Goal: Task Accomplishment & Management: Manage account settings

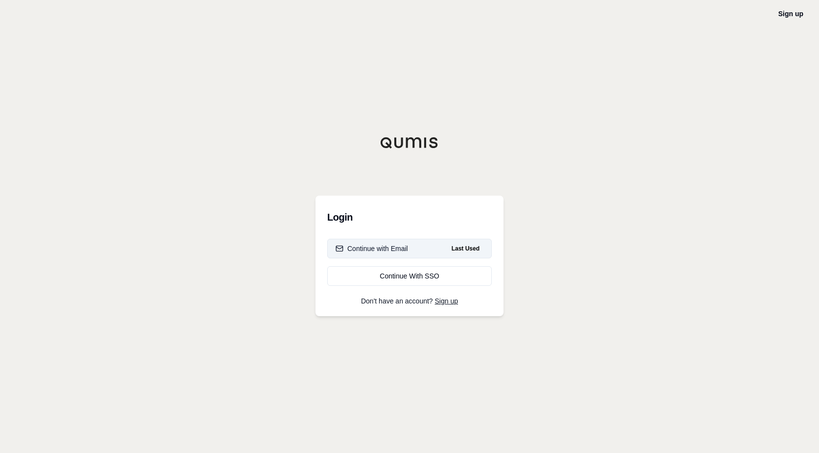
click at [476, 244] on span "Last Used" at bounding box center [466, 248] width 36 height 12
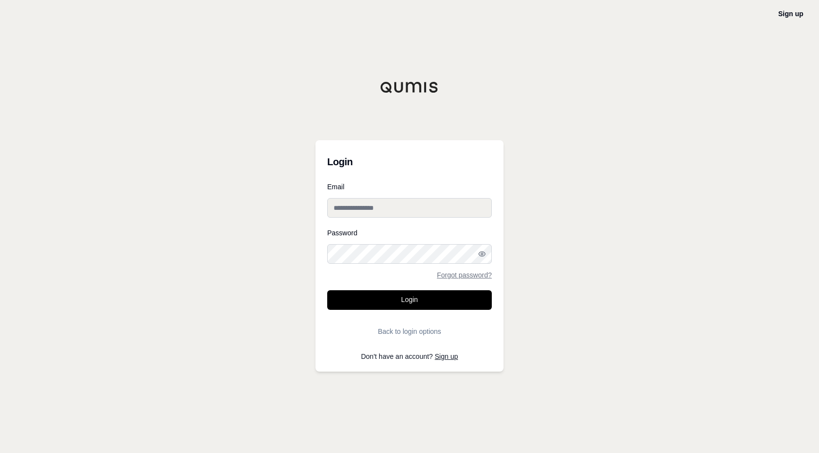
type input "**********"
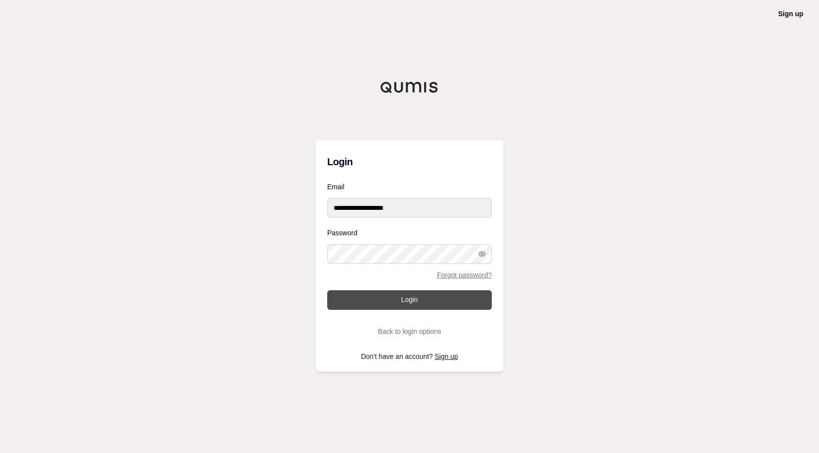
click at [412, 303] on button "Login" at bounding box center [409, 300] width 165 height 20
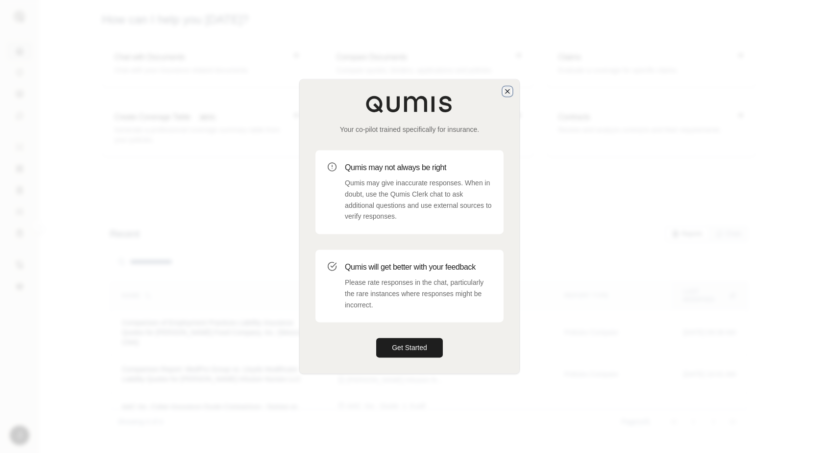
click at [506, 92] on icon "button" at bounding box center [507, 91] width 4 height 4
